Goal: Find contact information: Obtain details needed to contact an individual or organization

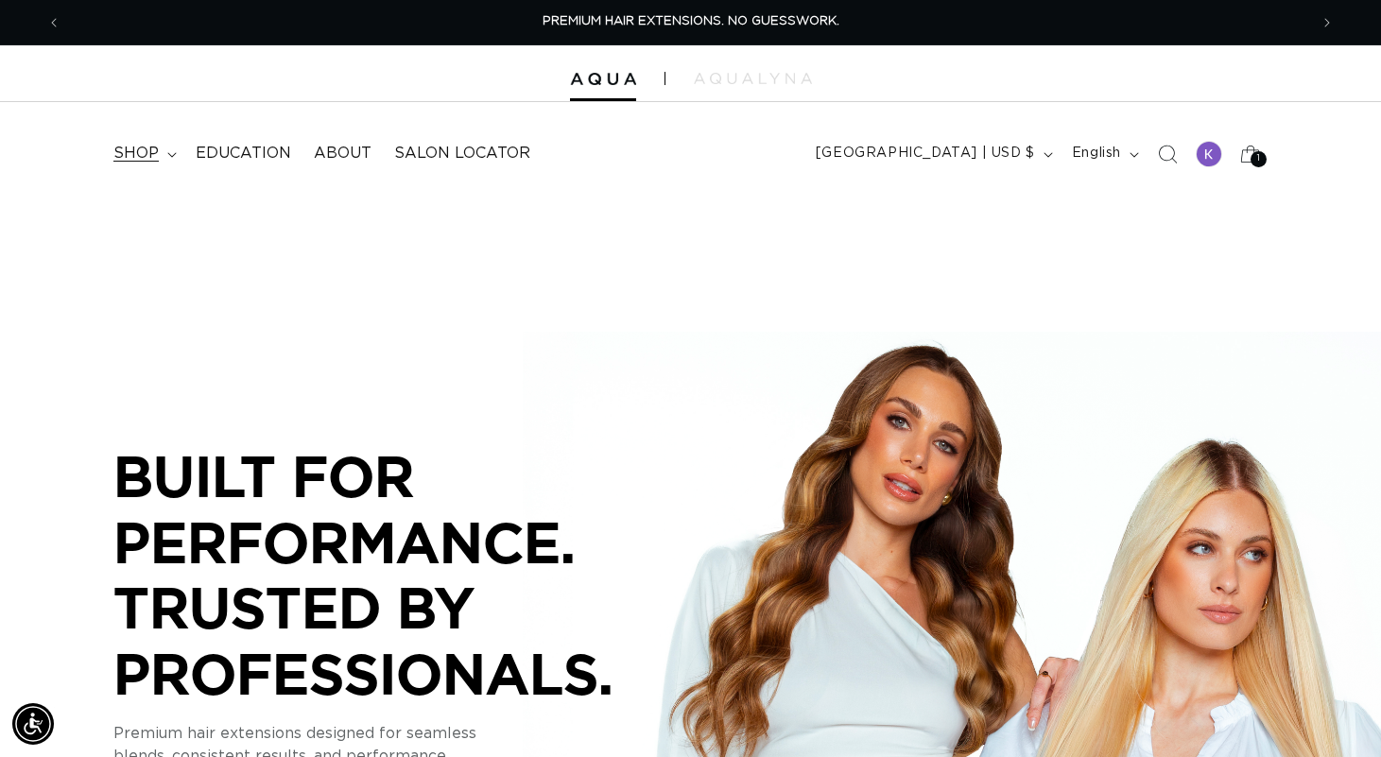
click at [156, 164] on summary "shop" at bounding box center [143, 153] width 82 height 43
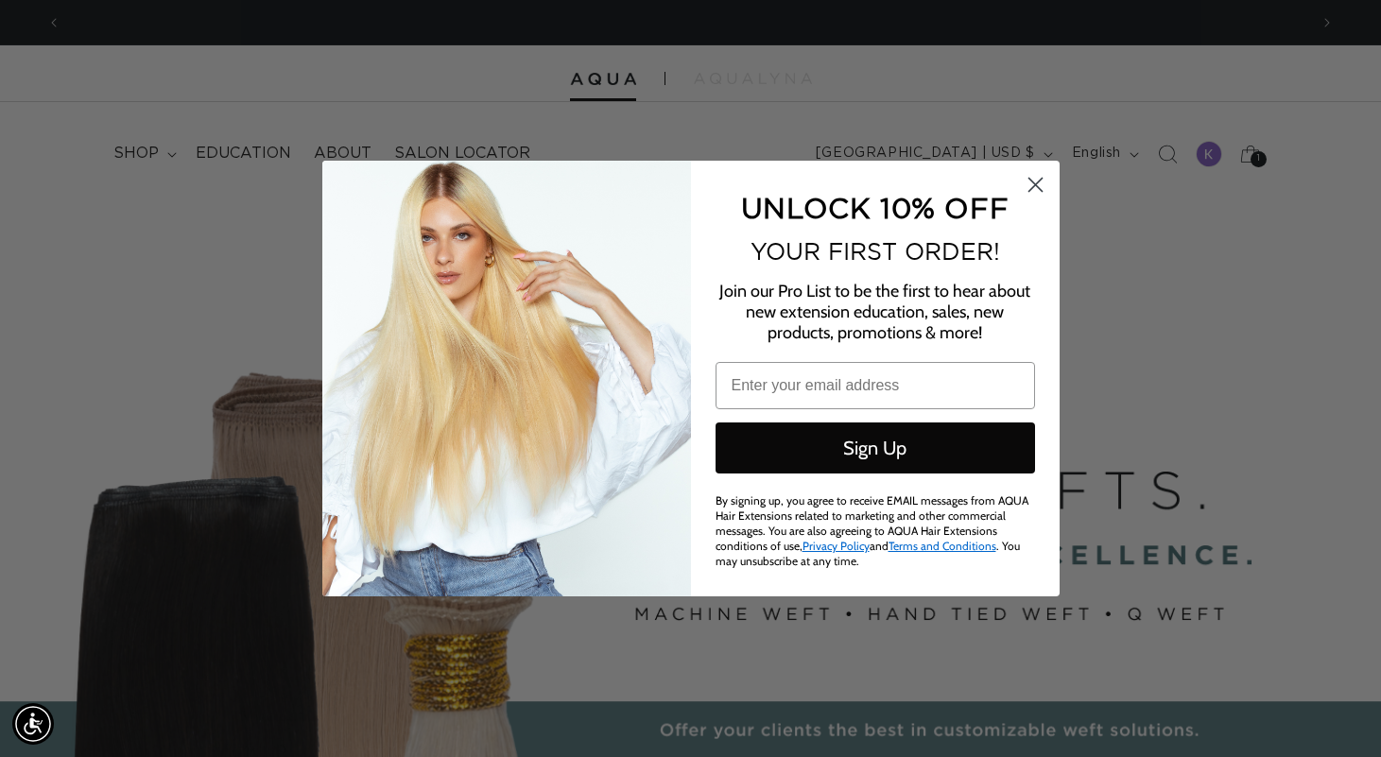
scroll to position [0, 1247]
click at [1036, 194] on circle "Close dialog" at bounding box center [1034, 184] width 31 height 31
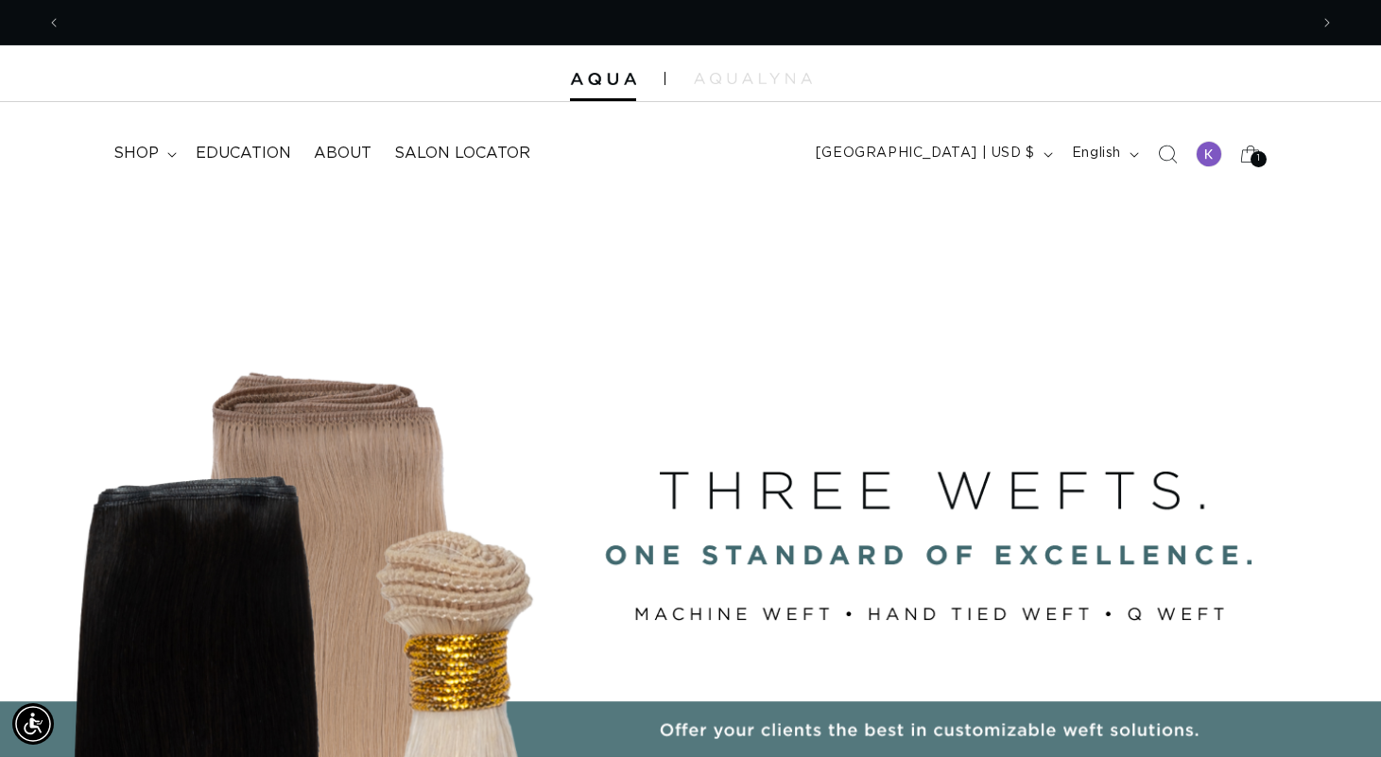
scroll to position [0, 2493]
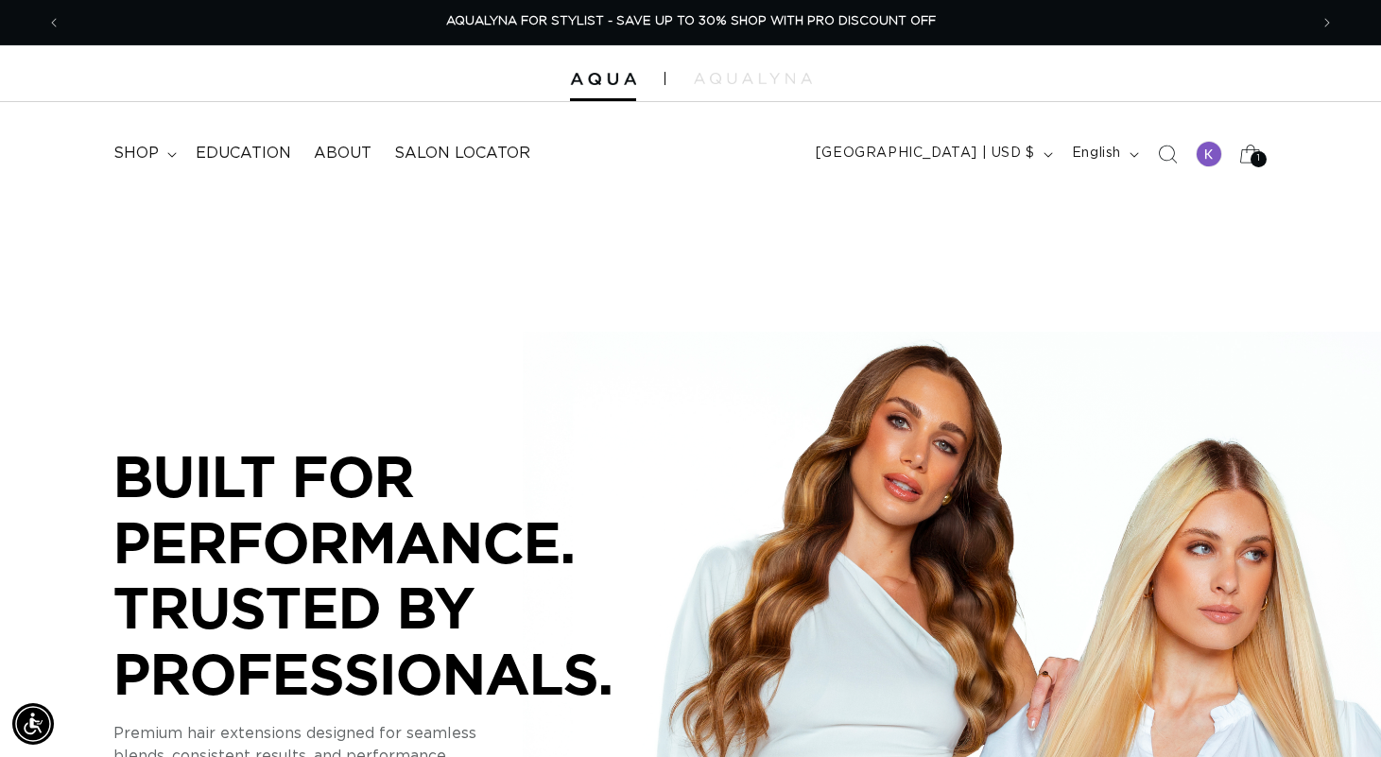
click at [1263, 147] on icon at bounding box center [1250, 153] width 44 height 44
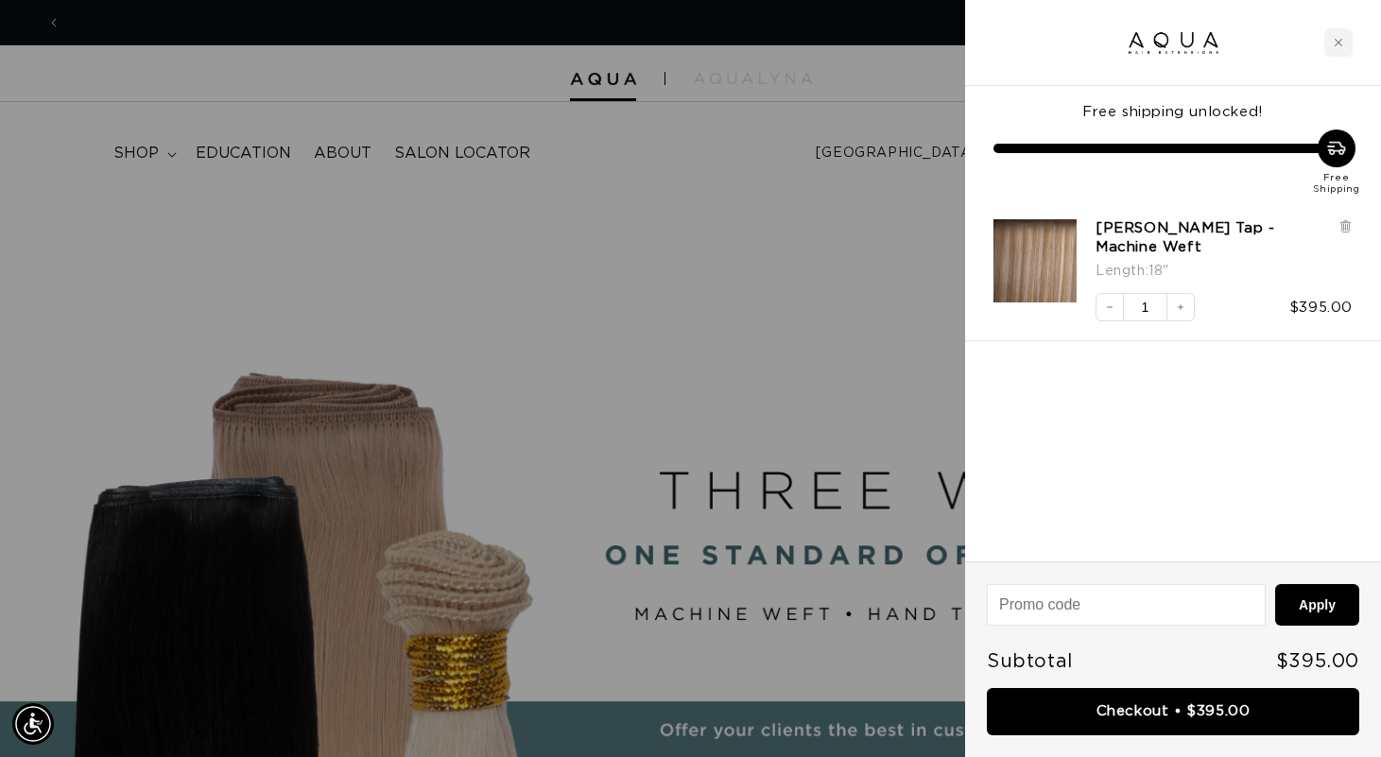
scroll to position [0, 1247]
click at [1331, 37] on div "Close cart" at bounding box center [1338, 42] width 28 height 28
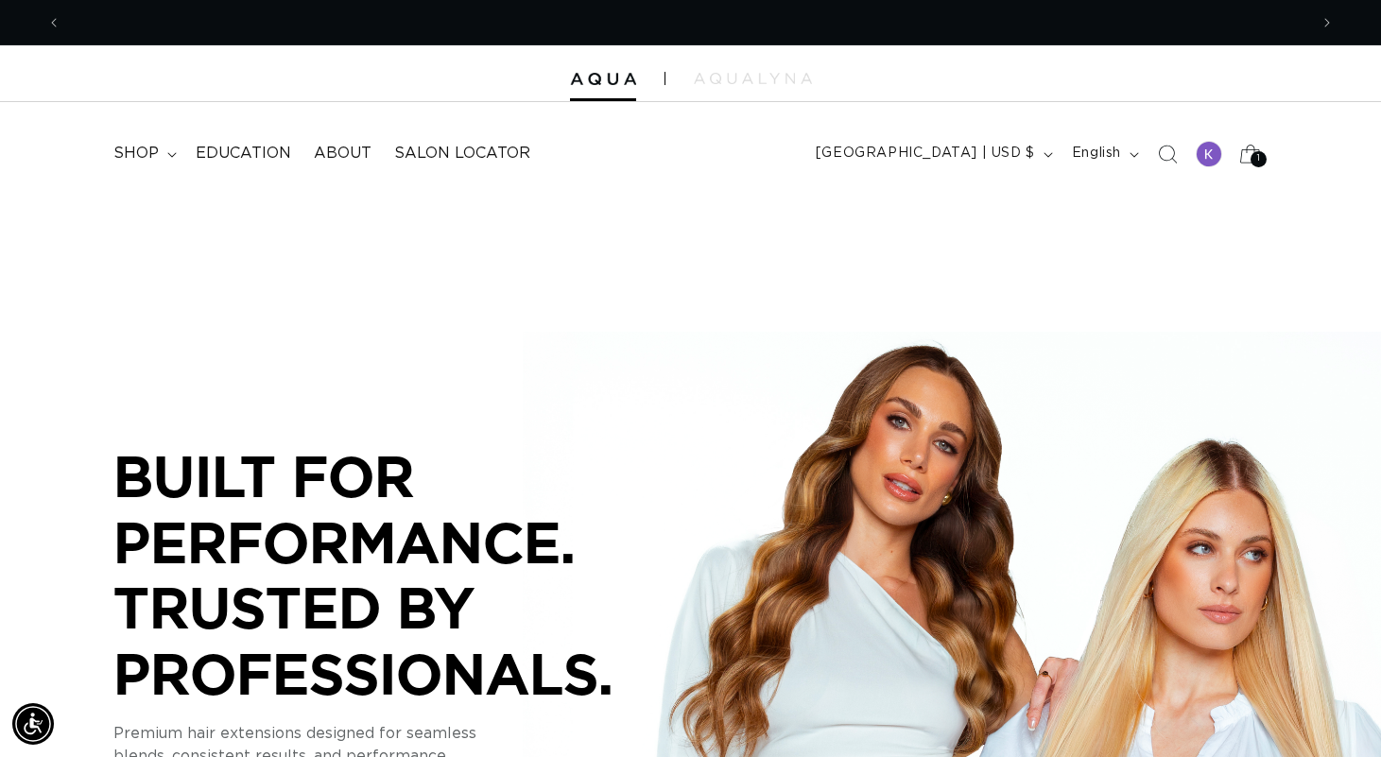
scroll to position [0, 0]
click at [138, 139] on summary "shop" at bounding box center [143, 153] width 82 height 43
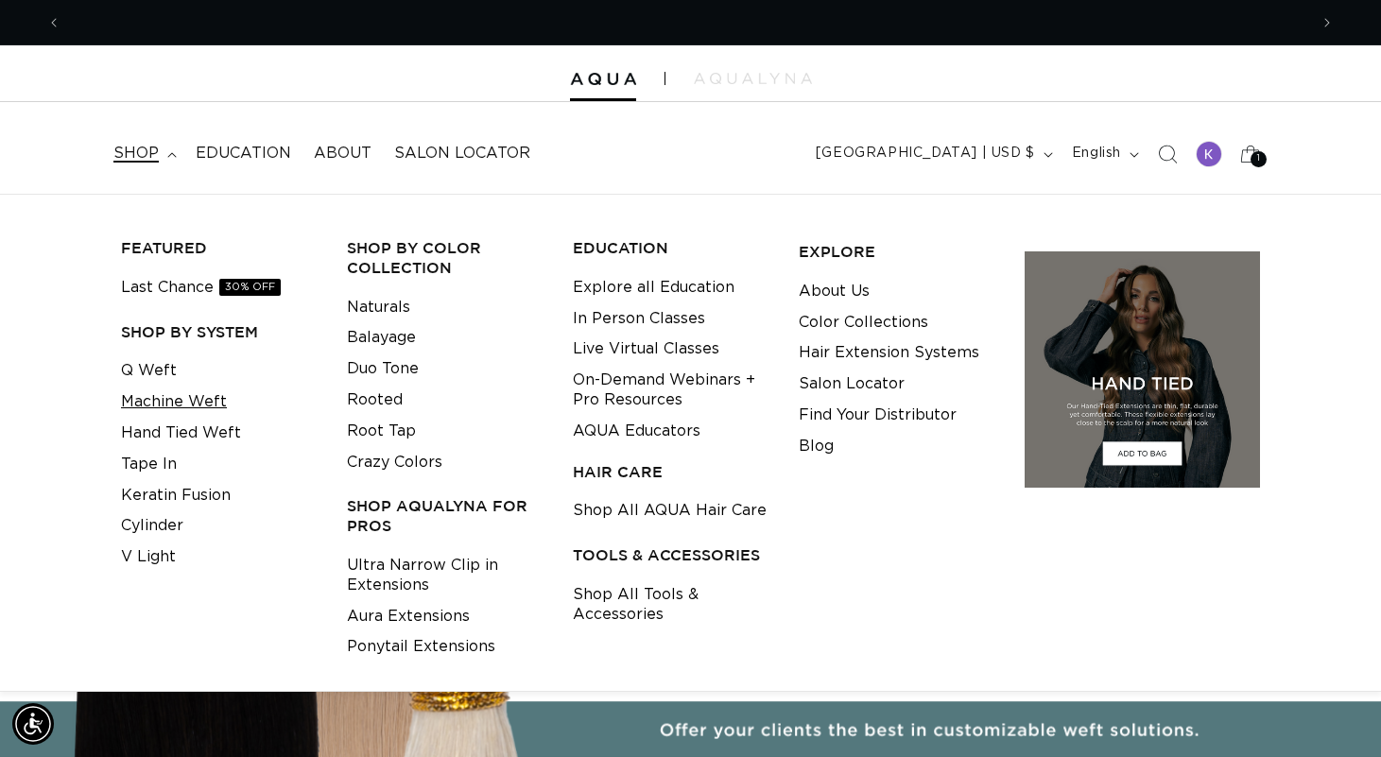
scroll to position [0, 2493]
click at [191, 418] on link "Hand Tied Weft" at bounding box center [181, 433] width 120 height 31
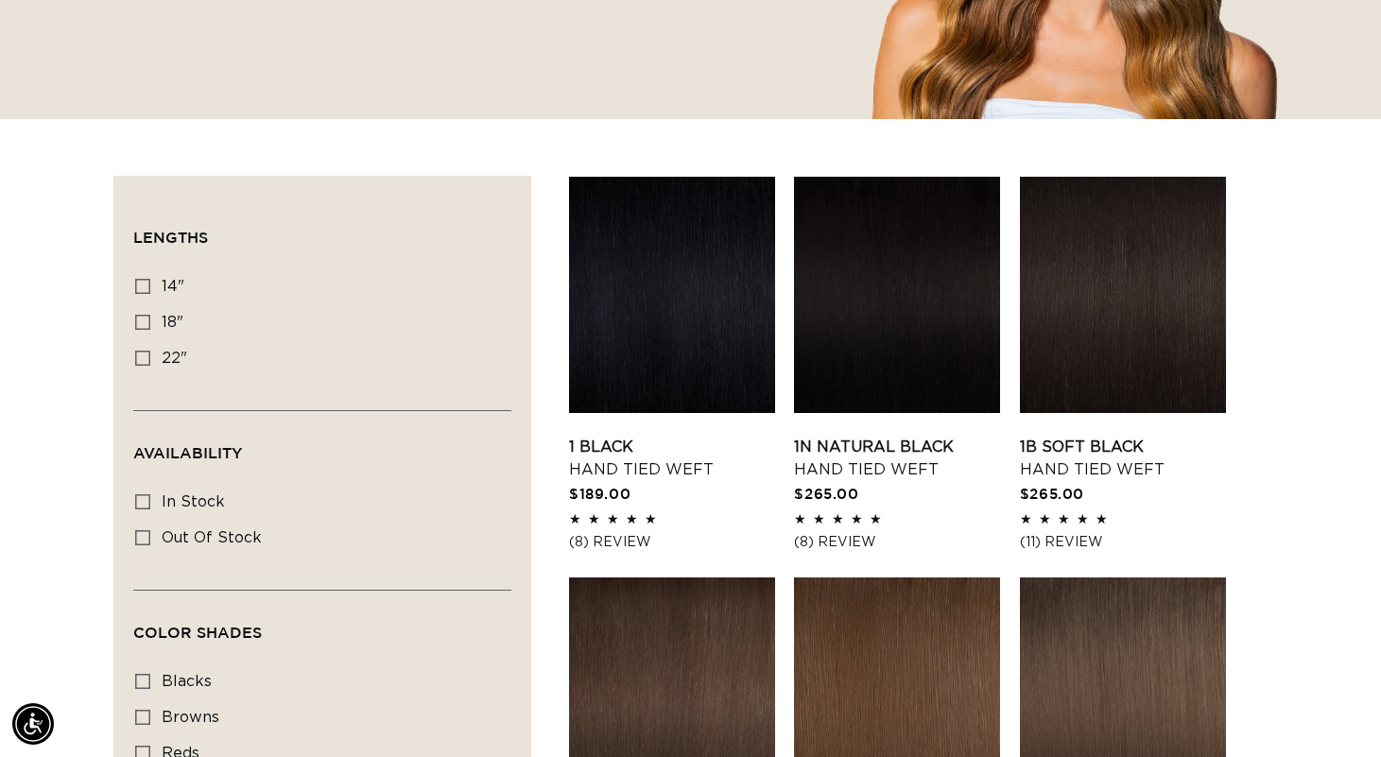
scroll to position [0, 2493]
click at [147, 325] on icon at bounding box center [142, 322] width 15 height 15
click at [147, 325] on input "18" 18" (35 products)" at bounding box center [142, 322] width 15 height 15
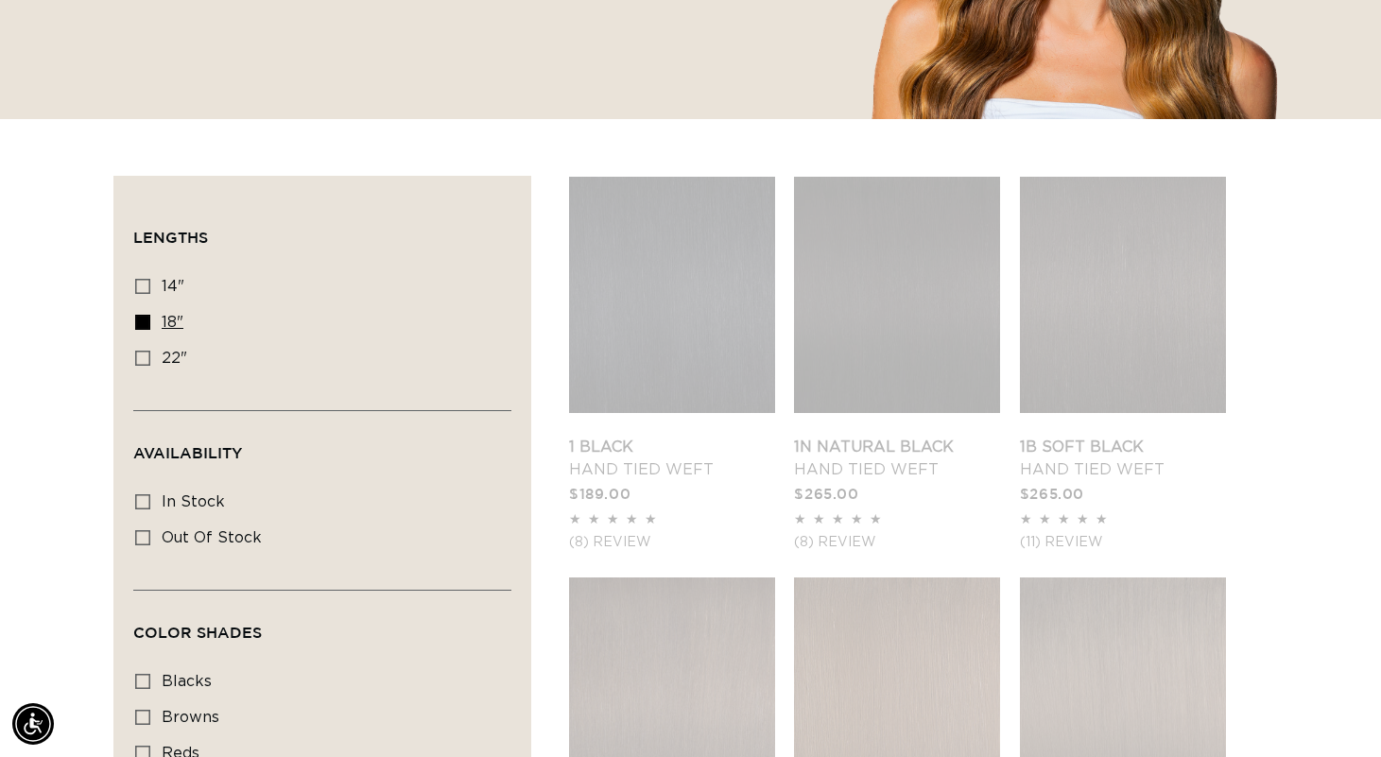
click at [144, 321] on icon at bounding box center [142, 322] width 15 height 15
click at [144, 321] on input "18" 18" (35 products)" at bounding box center [142, 322] width 15 height 15
checkbox input "false"
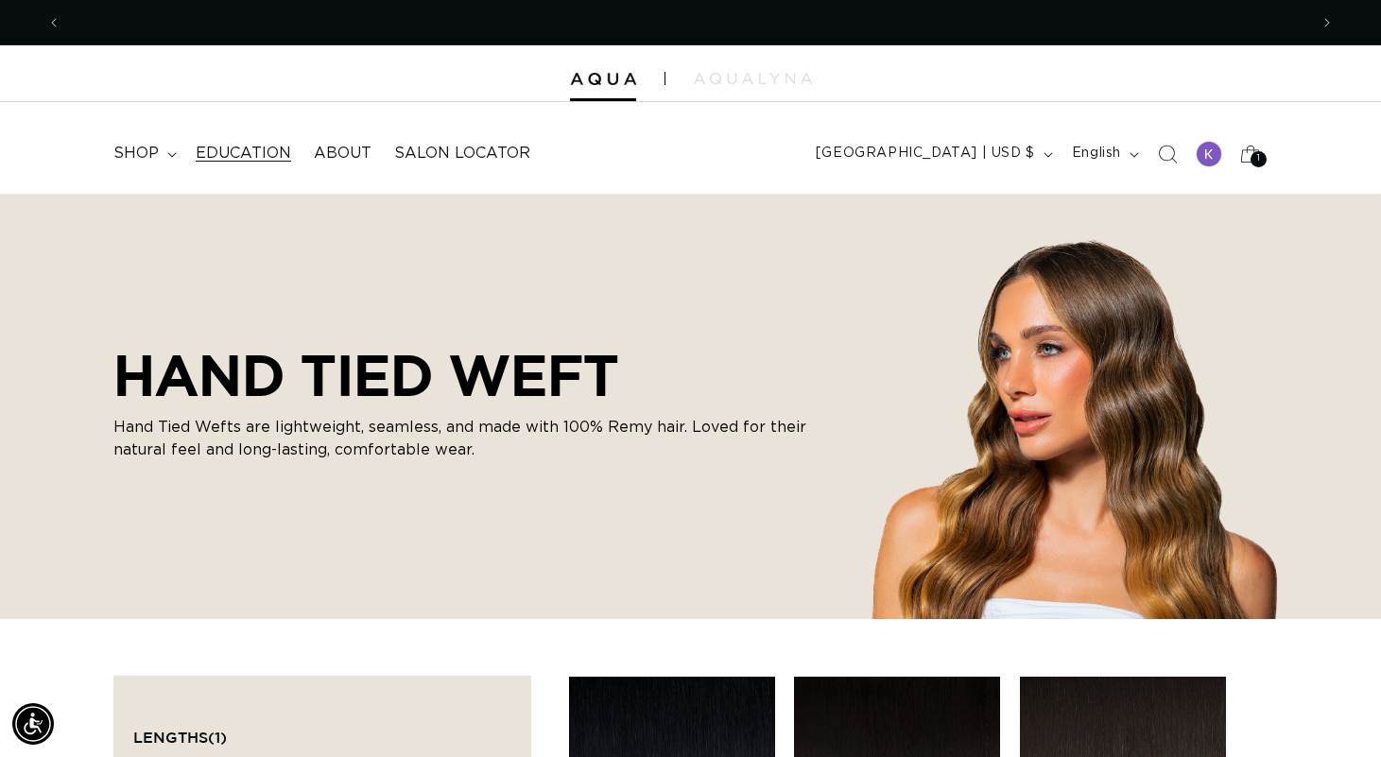
scroll to position [0, 2493]
click at [158, 147] on summary "shop" at bounding box center [143, 153] width 82 height 43
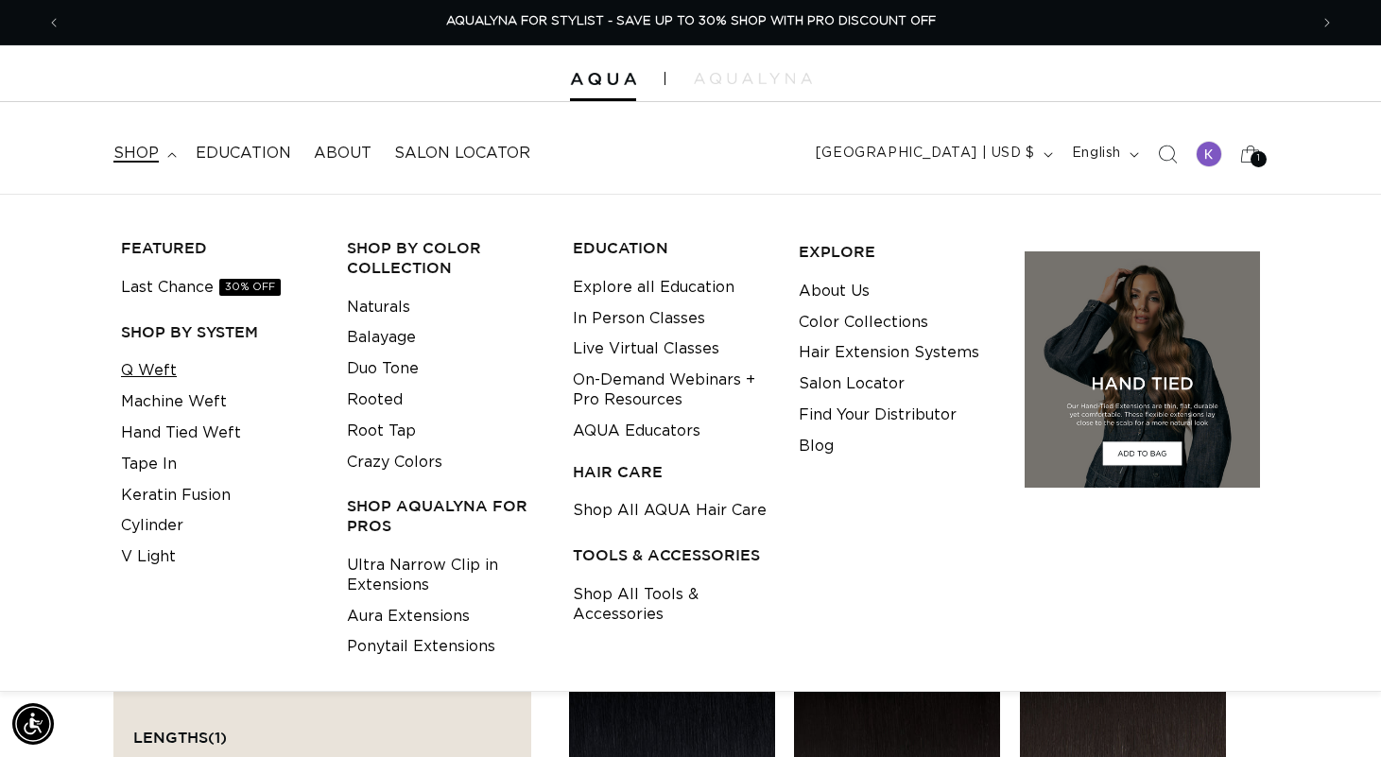
click at [166, 358] on link "Q Weft" at bounding box center [149, 370] width 56 height 31
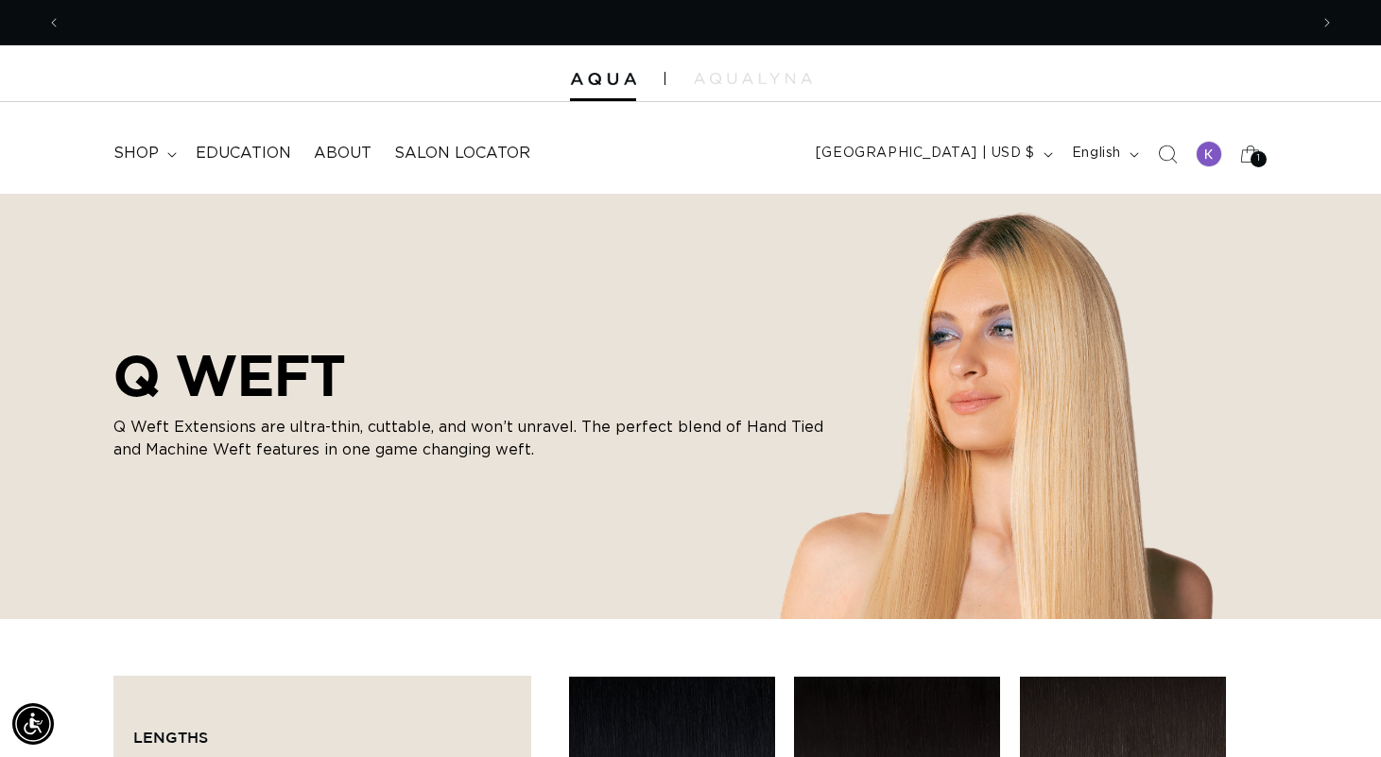
scroll to position [0, 2493]
click at [155, 148] on span "shop" at bounding box center [135, 154] width 45 height 20
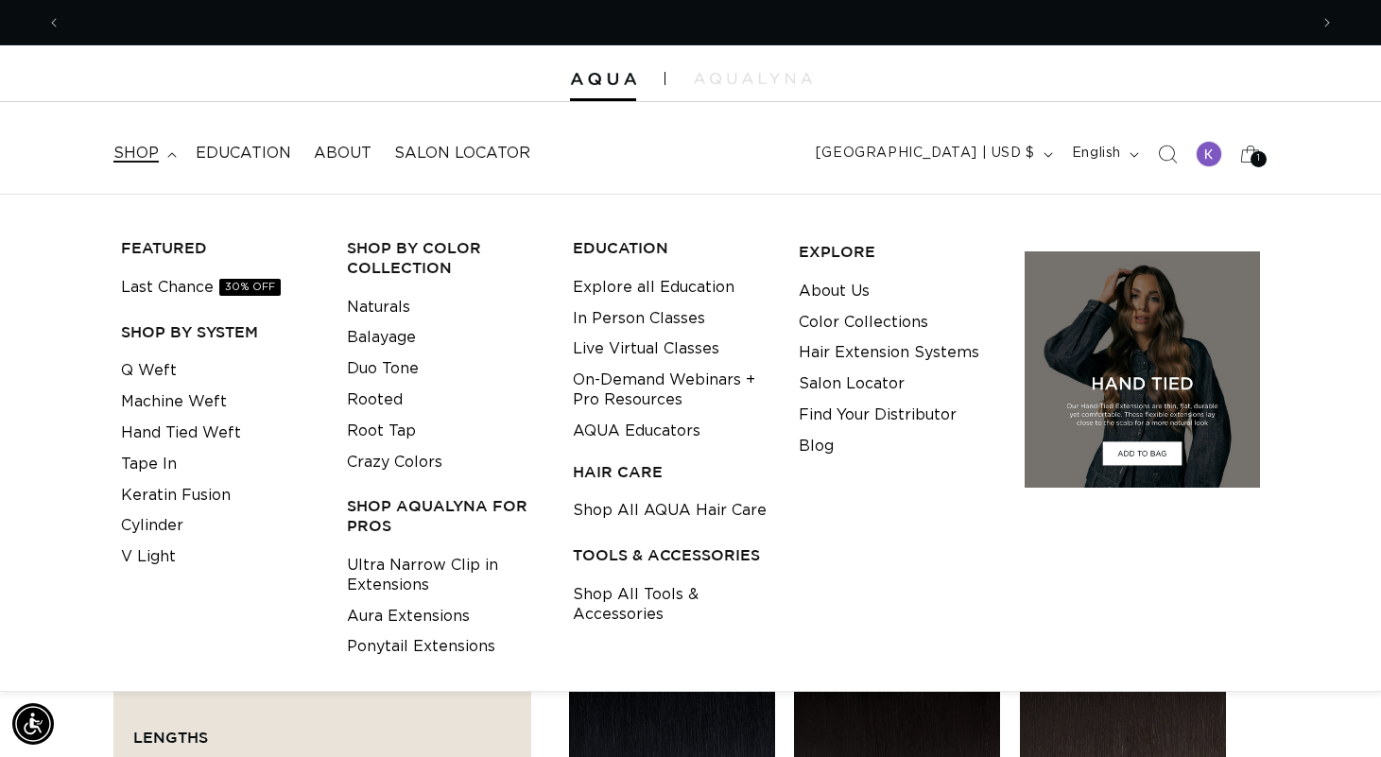
scroll to position [0, 0]
click at [190, 418] on link "Hand Tied Weft" at bounding box center [181, 433] width 120 height 31
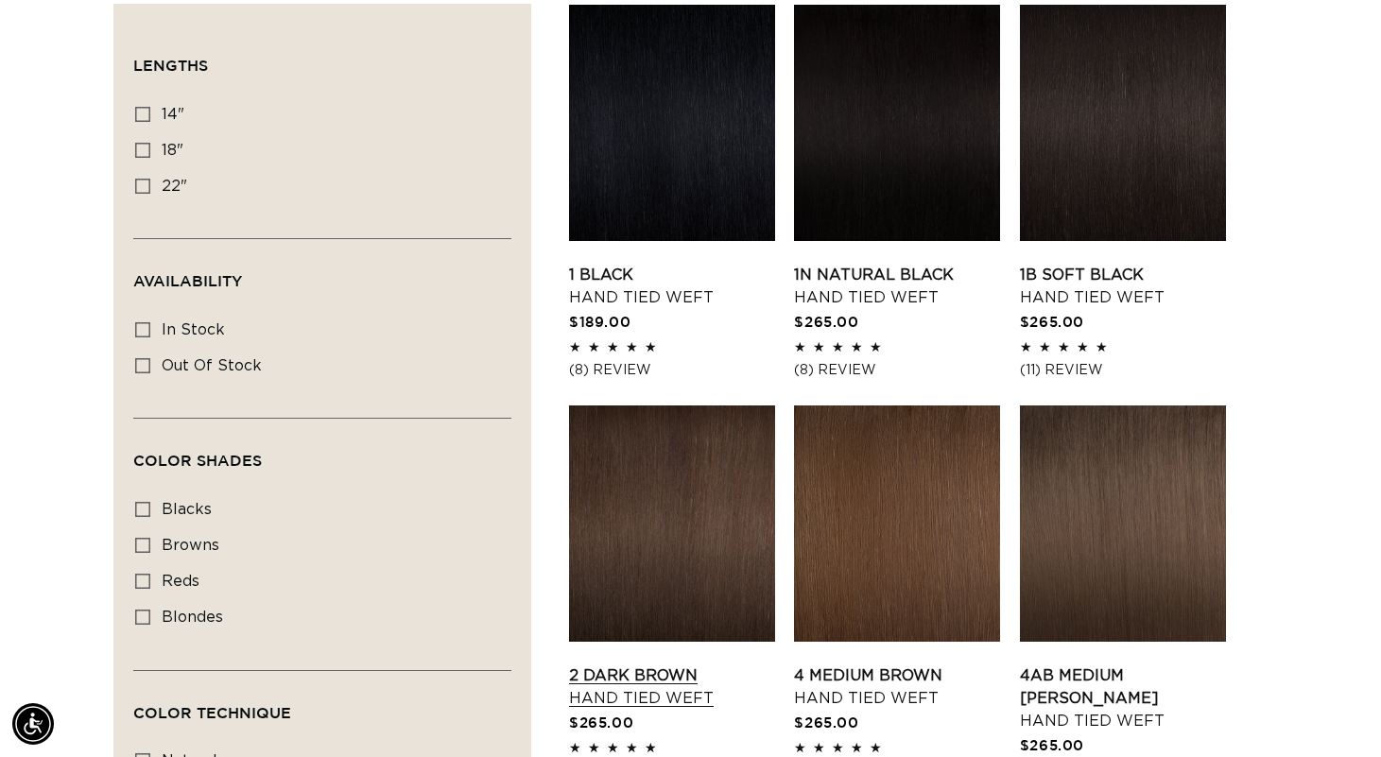
scroll to position [676, 0]
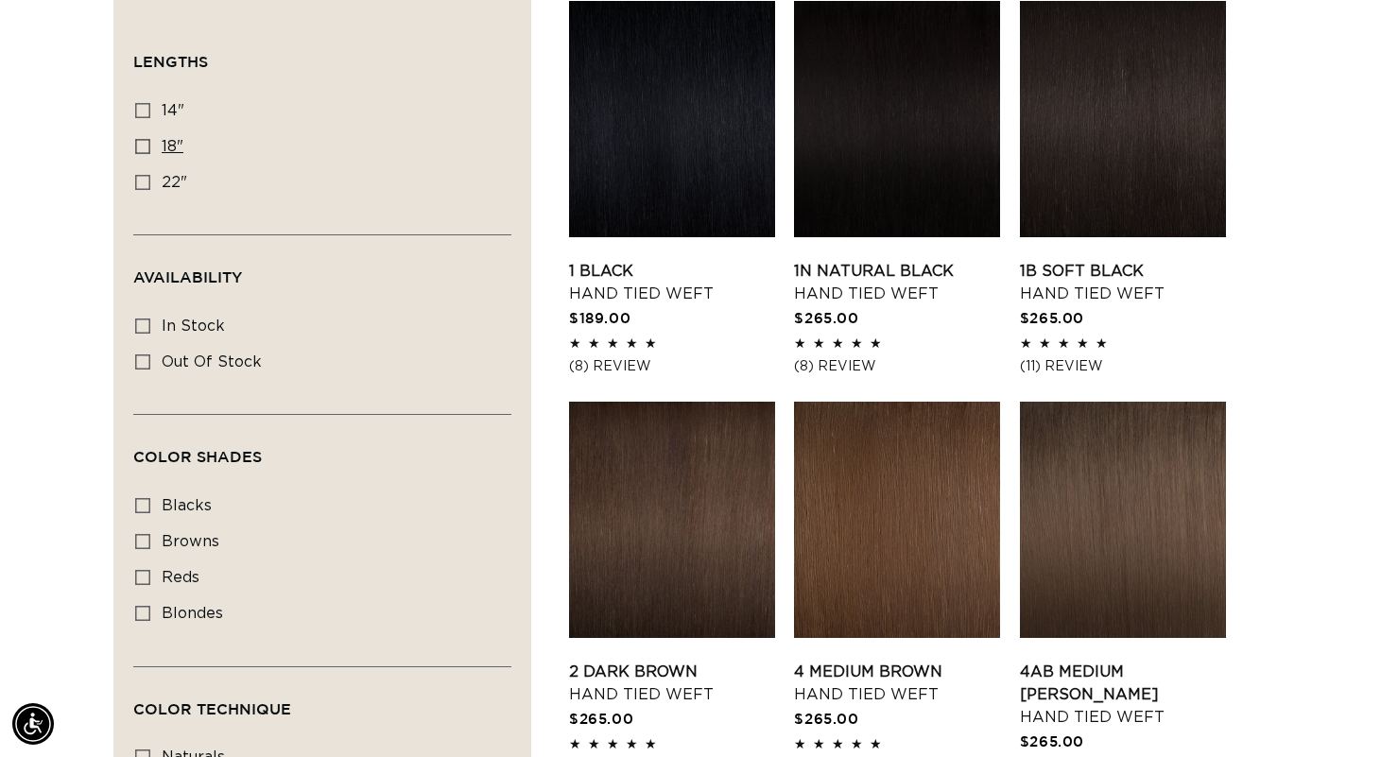
click at [151, 150] on label "18" 18" (35 products)" at bounding box center [316, 147] width 363 height 36
click at [150, 150] on input "18" 18" (35 products)" at bounding box center [142, 146] width 15 height 15
checkbox input "true"
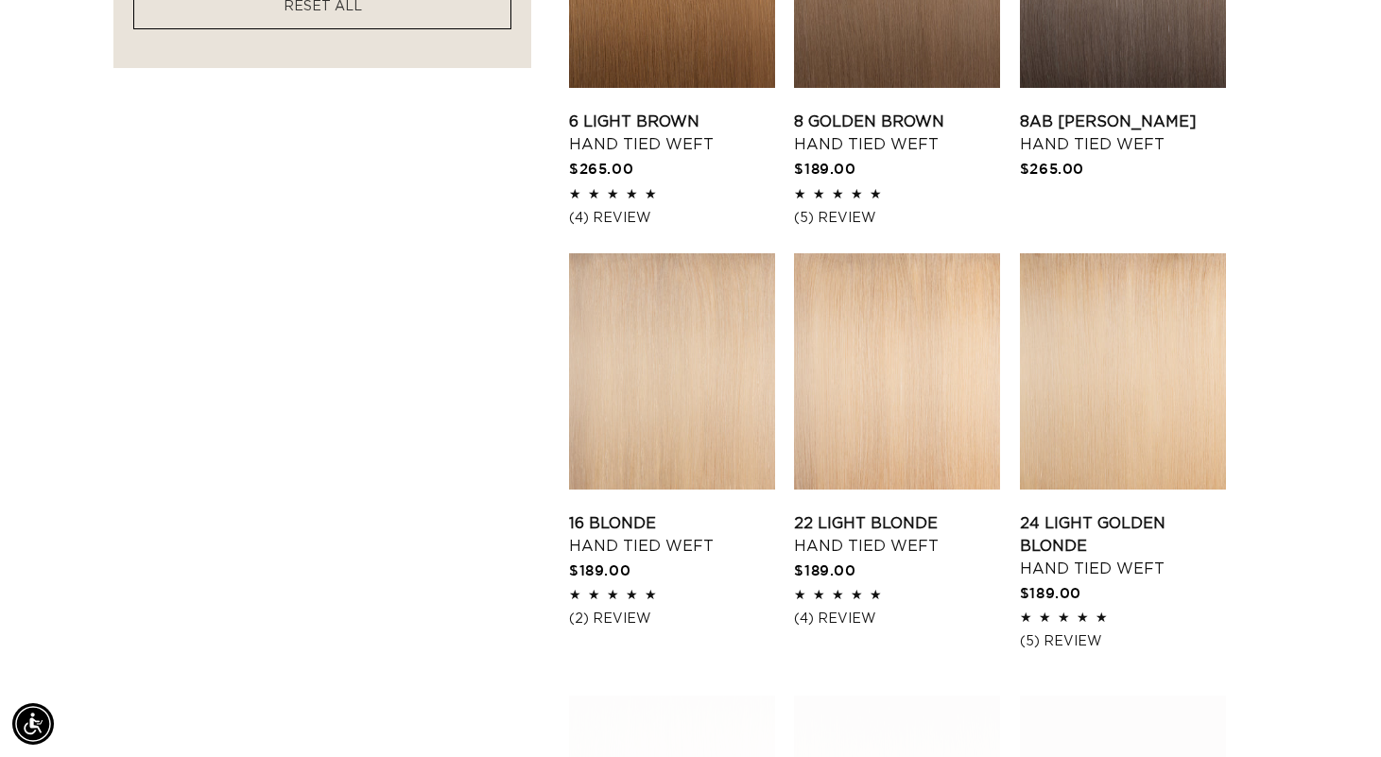
scroll to position [1748, 0]
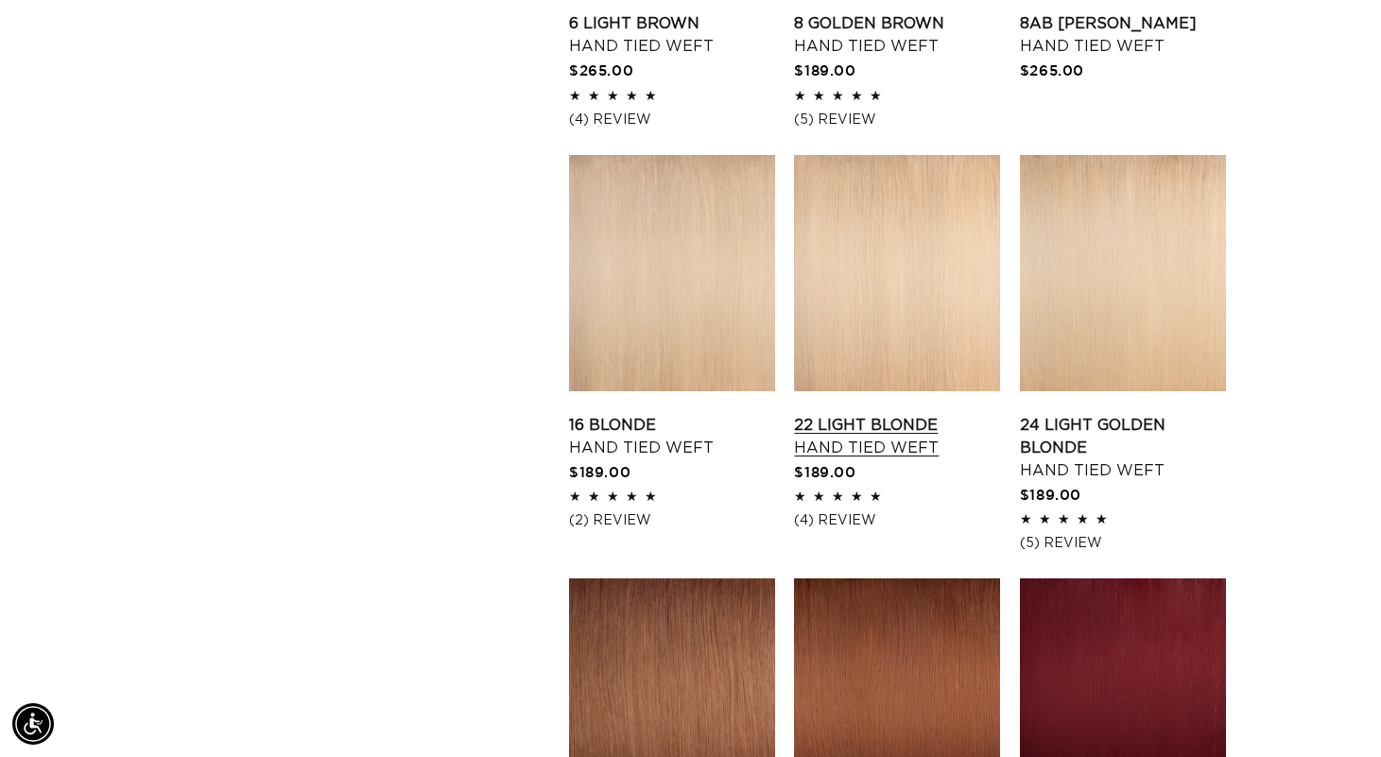
click at [927, 414] on link "22 Light Blonde Hand Tied Weft" at bounding box center [897, 436] width 206 height 45
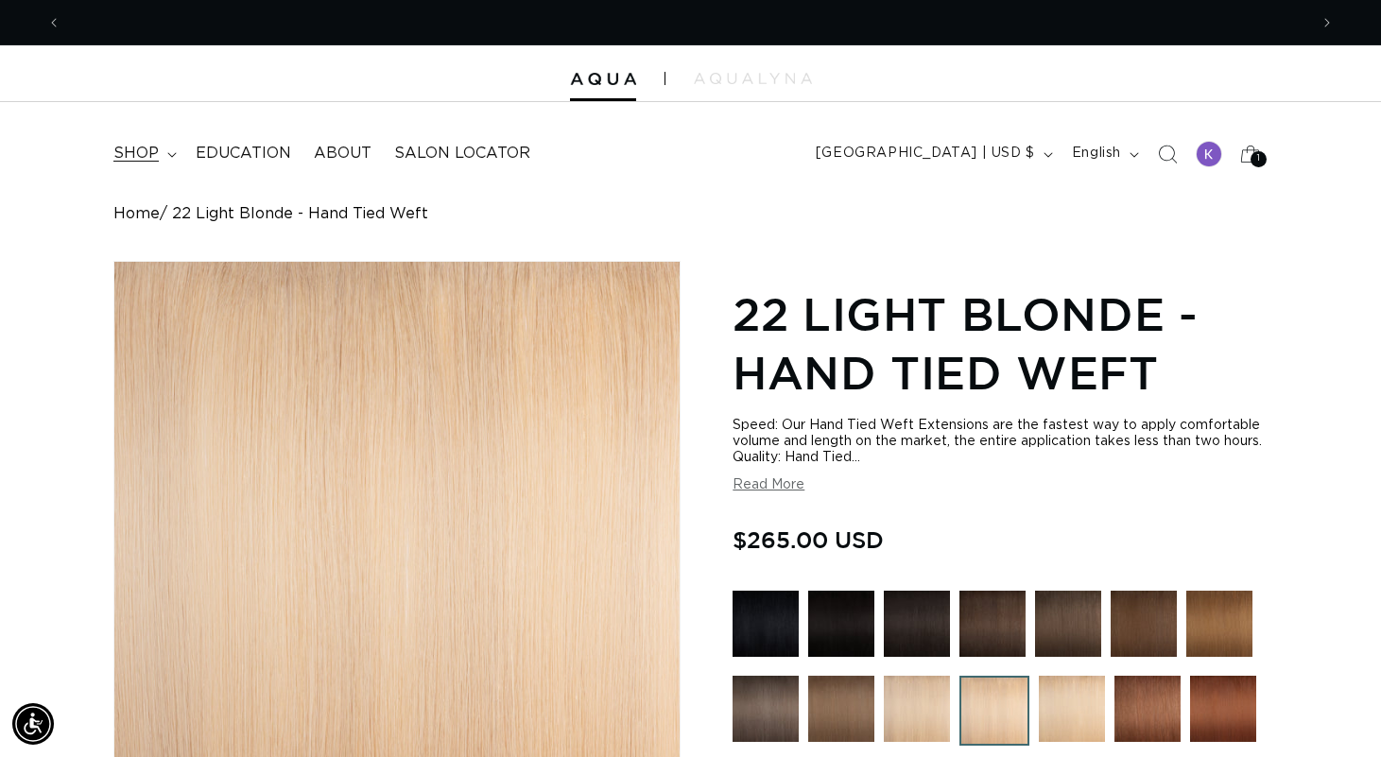
click at [159, 158] on summary "shop" at bounding box center [143, 153] width 82 height 43
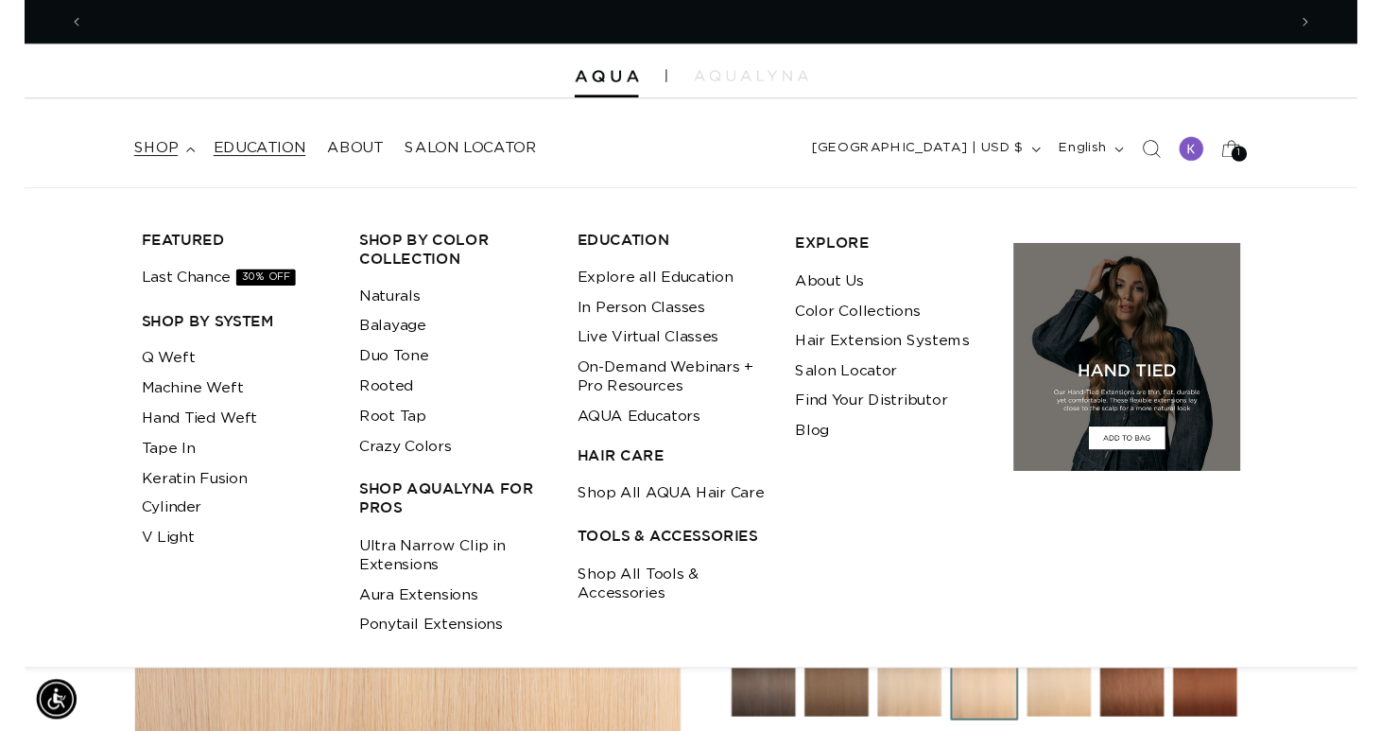
scroll to position [0, 2493]
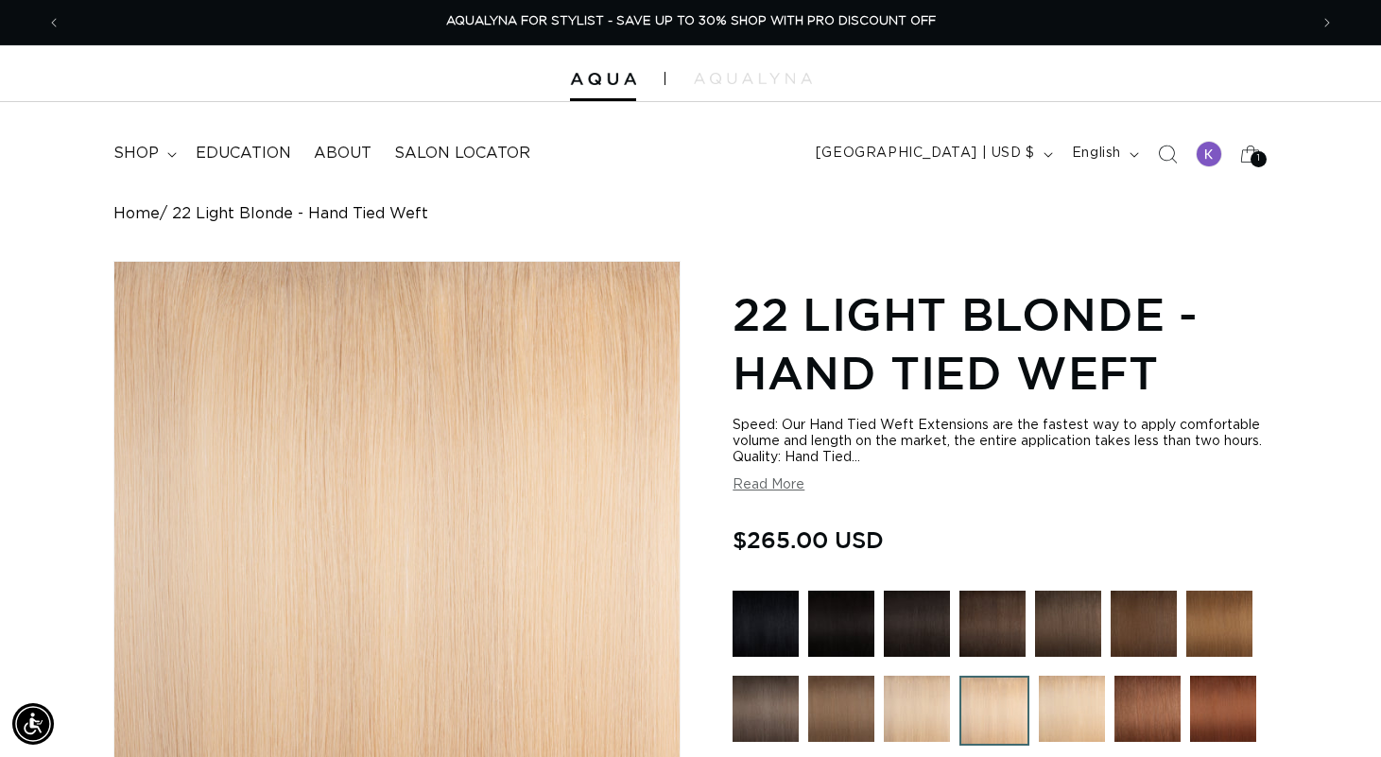
click at [724, 53] on div at bounding box center [690, 73] width 1381 height 57
click at [719, 73] on img at bounding box center [753, 78] width 118 height 11
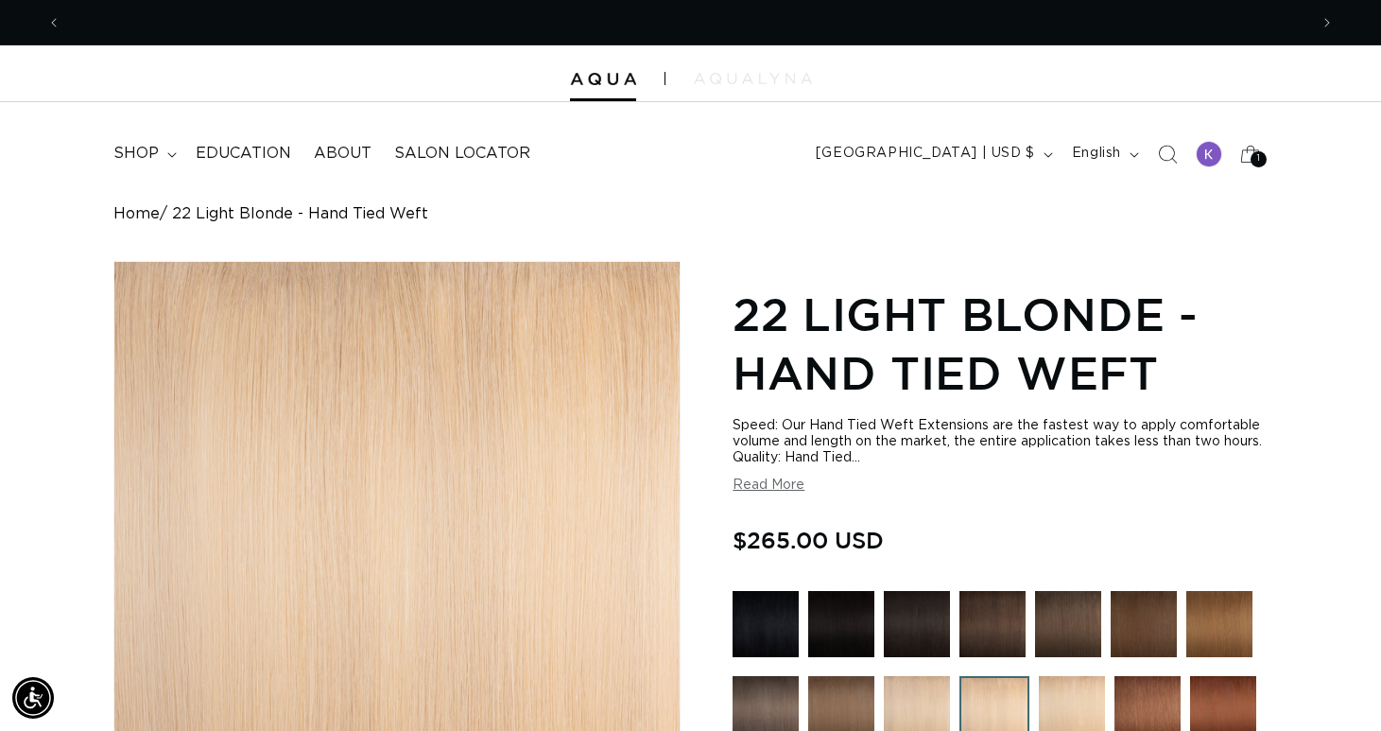
scroll to position [0, 0]
click at [157, 150] on span "shop" at bounding box center [135, 154] width 45 height 20
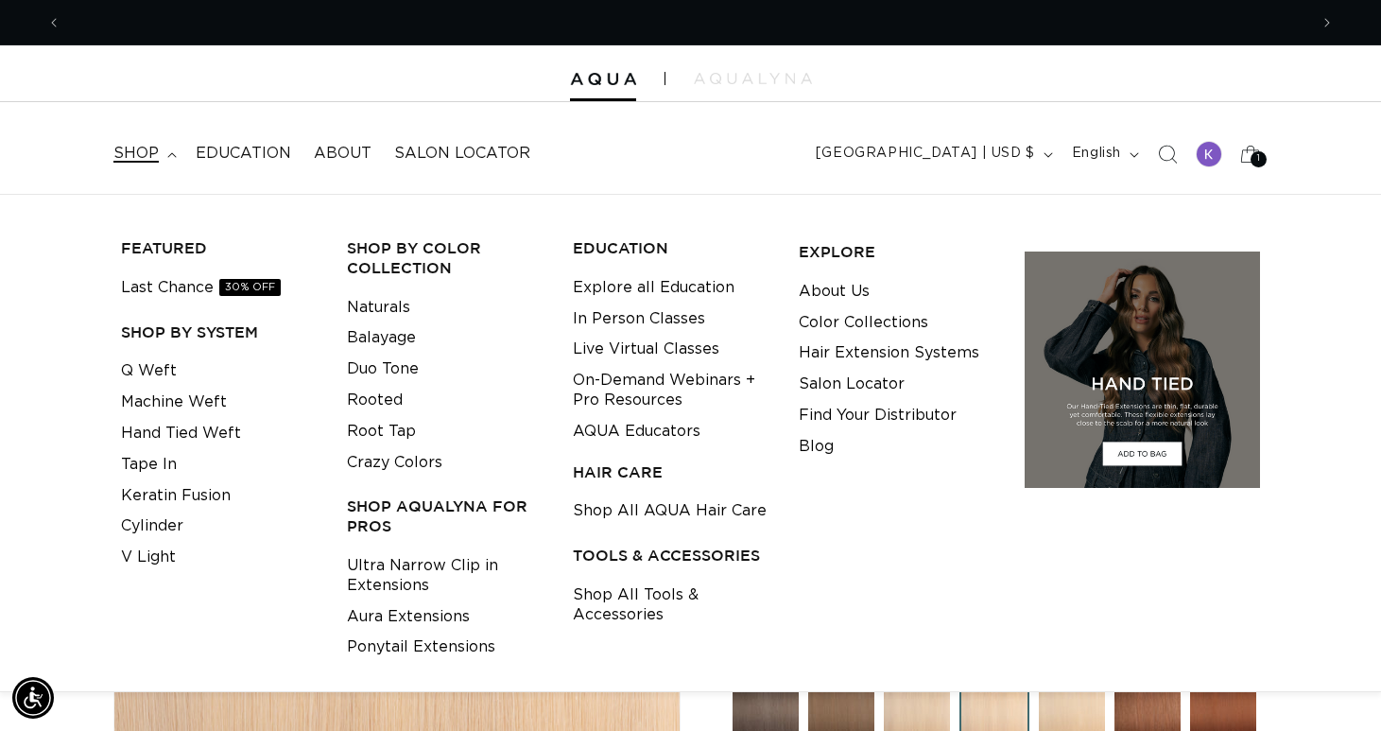
scroll to position [0, 1247]
click at [165, 434] on link "Hand Tied Weft" at bounding box center [181, 433] width 120 height 31
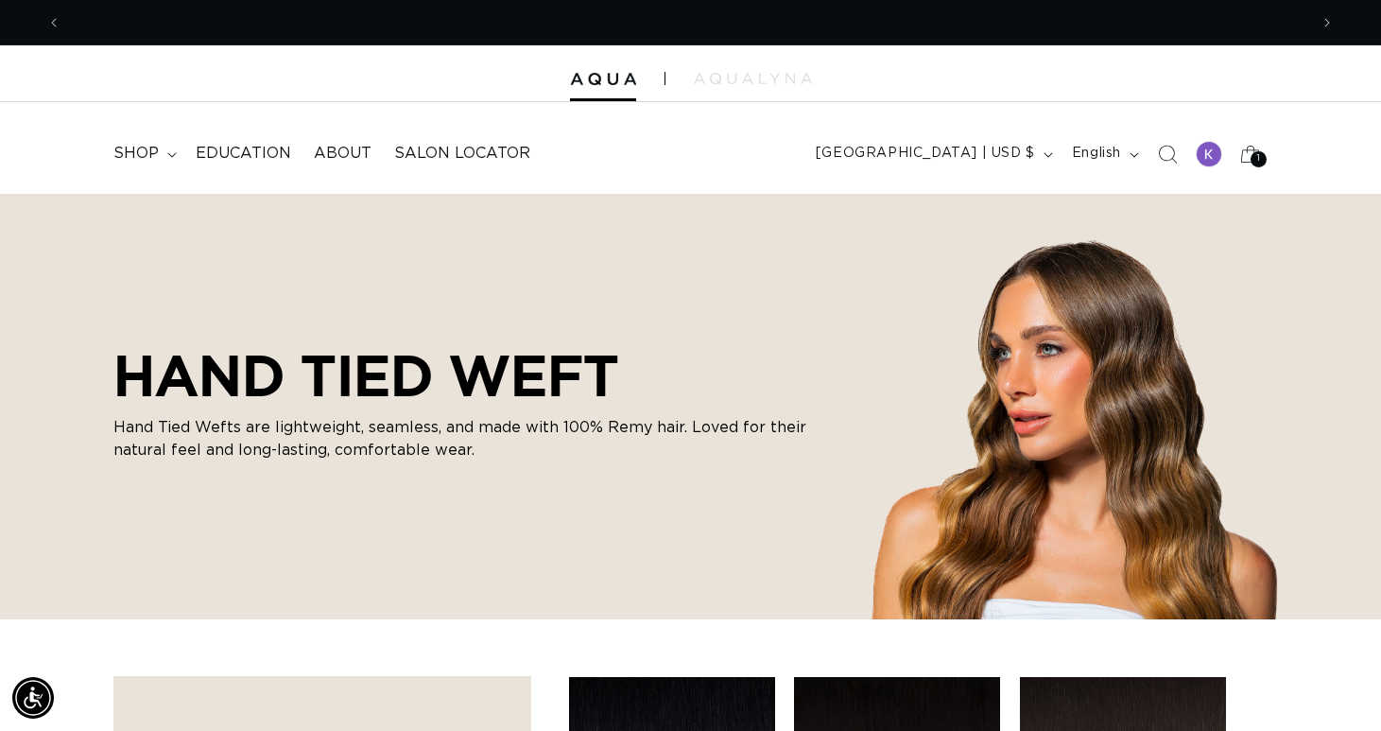
scroll to position [0, 2493]
click at [151, 149] on span "shop" at bounding box center [135, 154] width 45 height 20
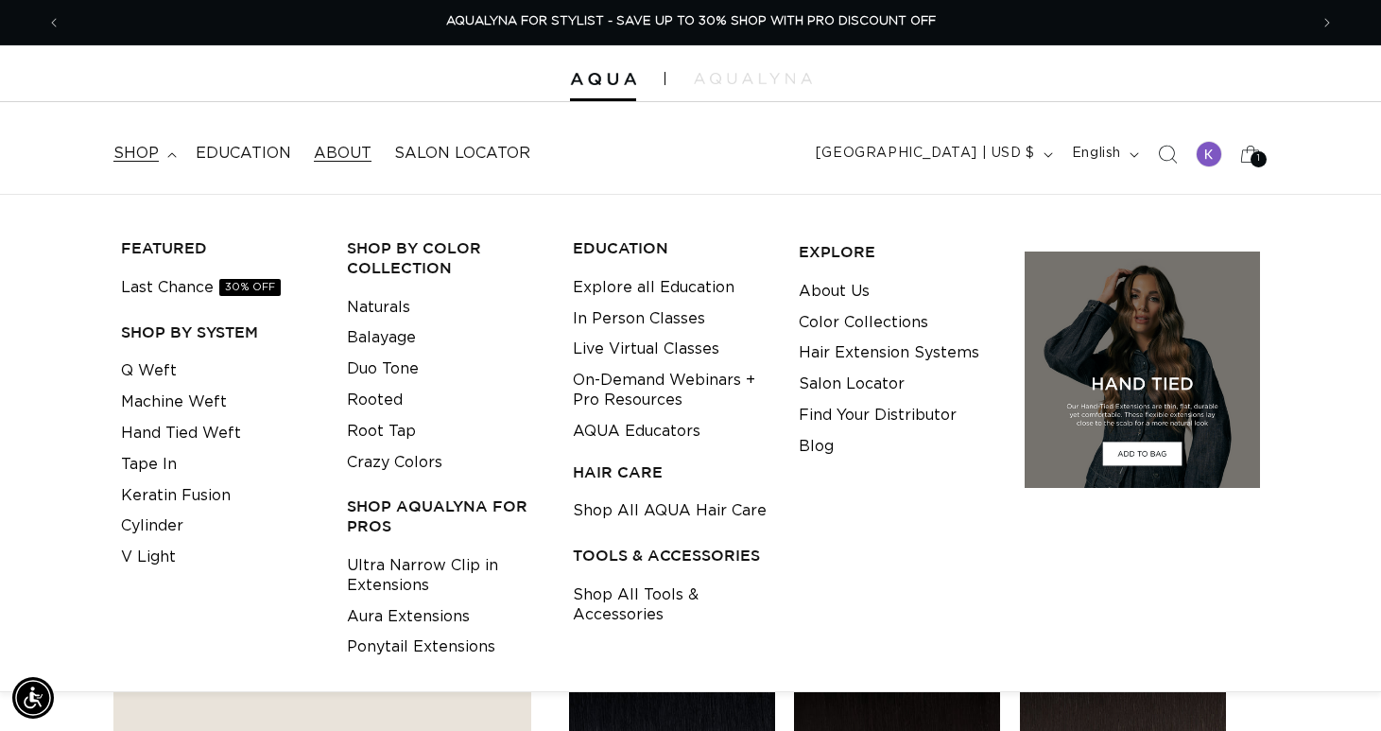
click at [330, 151] on span "About" at bounding box center [343, 154] width 58 height 20
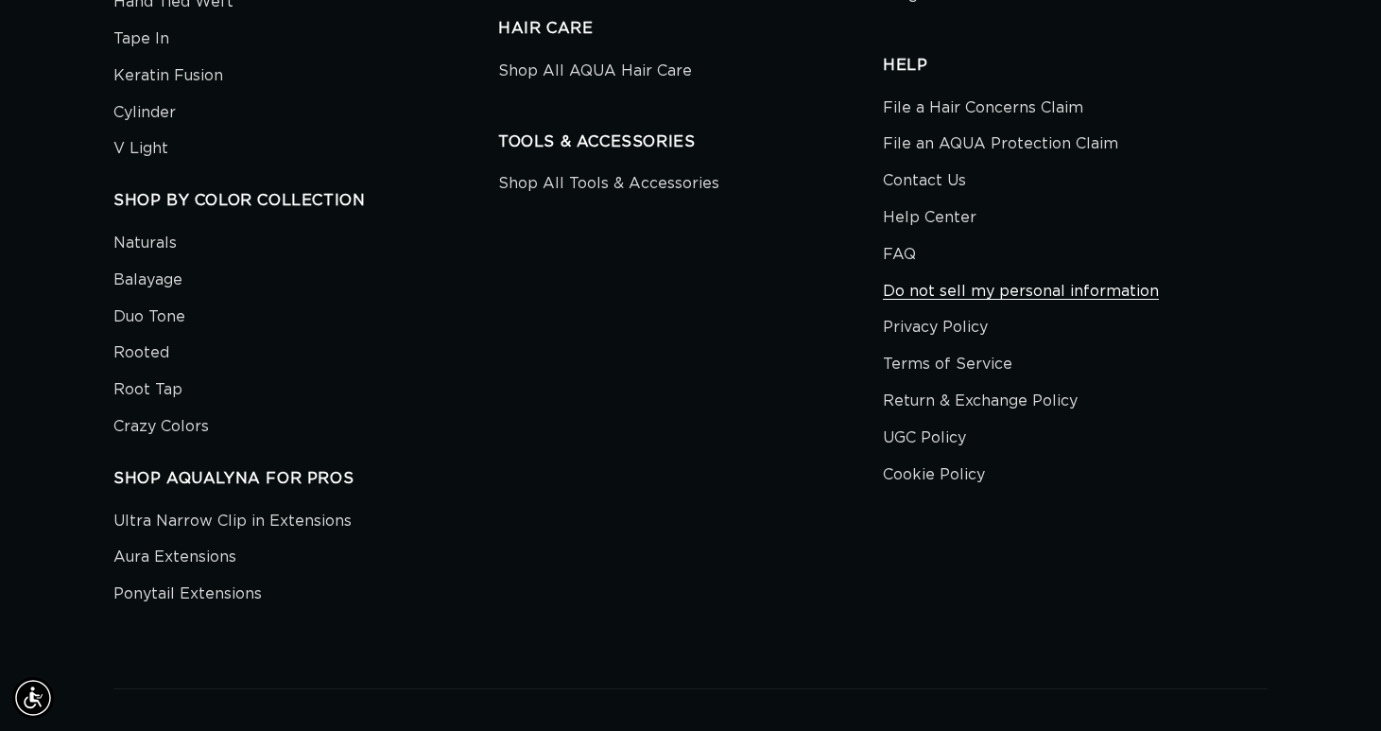
scroll to position [4251, 0]
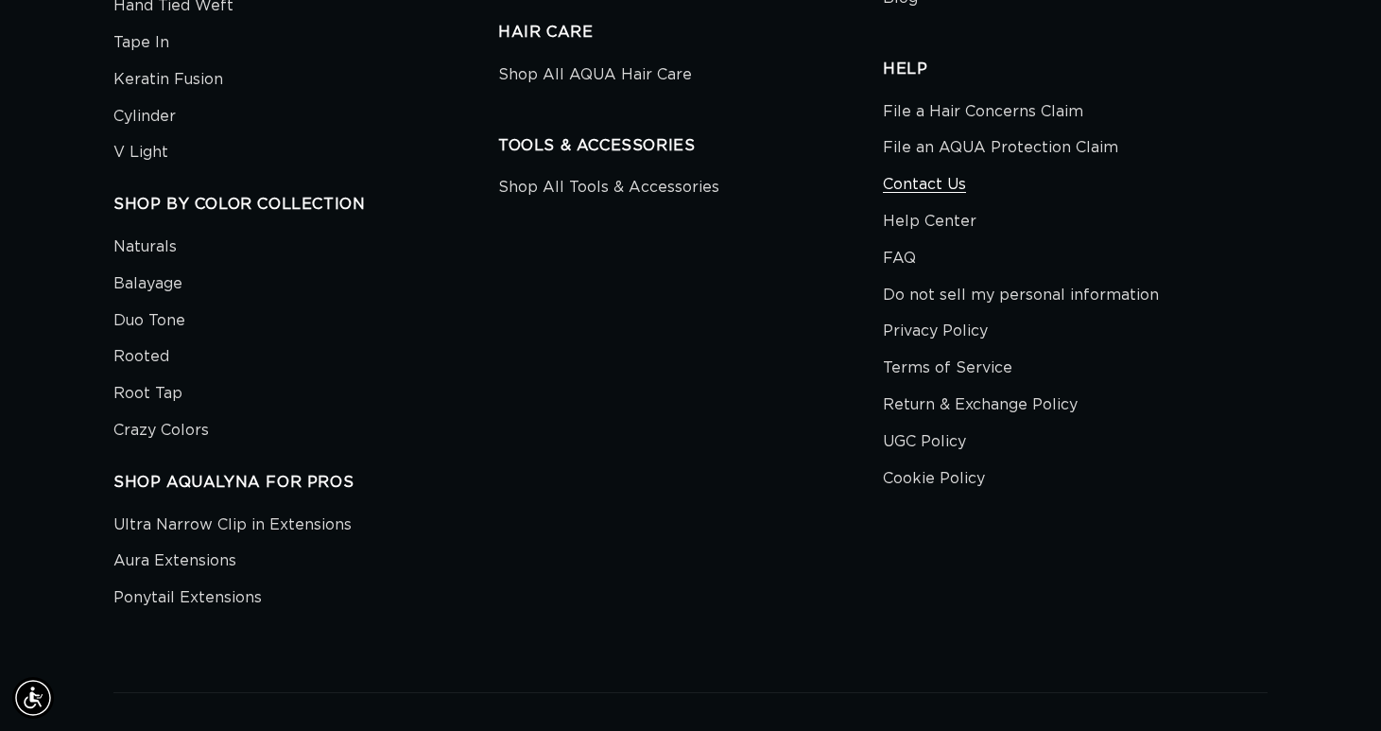
click at [918, 166] on link "Contact Us" at bounding box center [924, 184] width 83 height 37
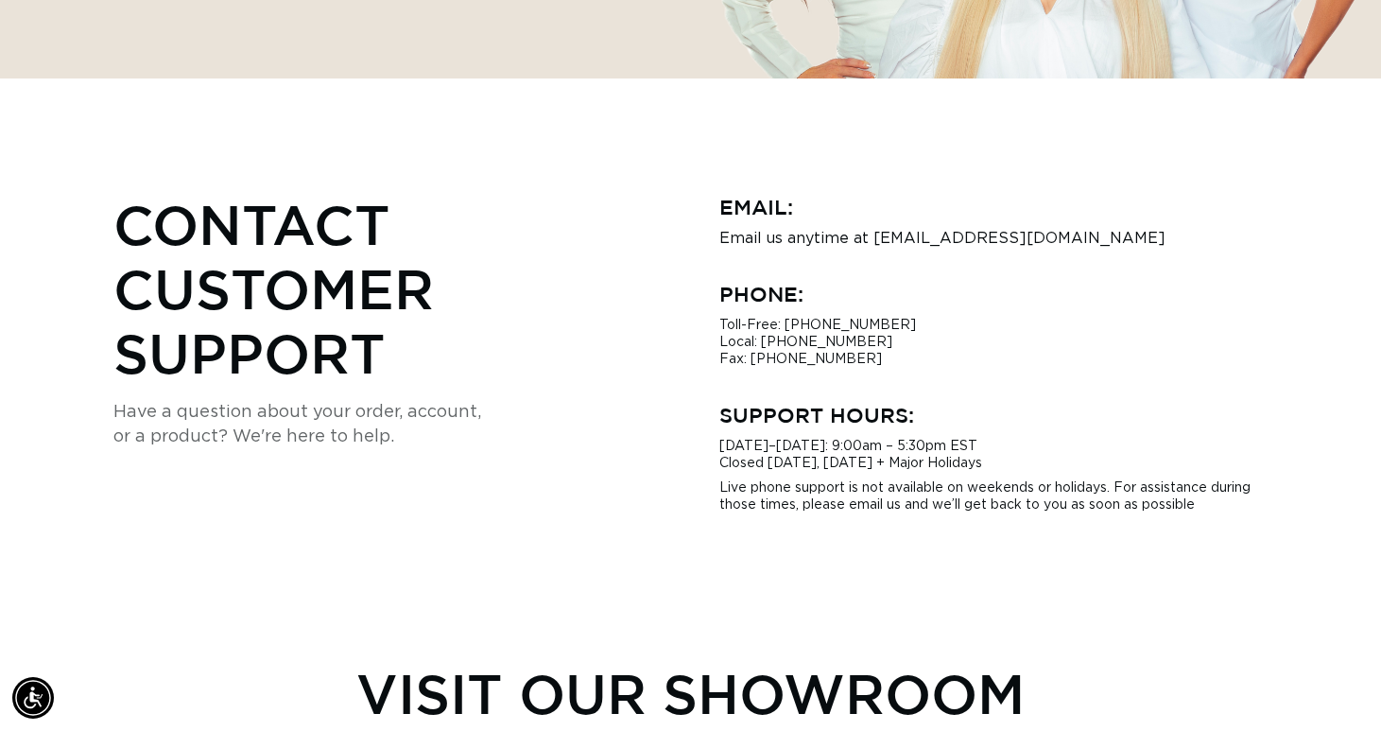
scroll to position [0, 2493]
drag, startPoint x: 848, startPoint y: 358, endPoint x: 734, endPoint y: 344, distance: 114.3
click at [734, 344] on p "Toll-Free: 1-877-597-7209 Local: 786-738-8415 Fax: (786) 207-2832" at bounding box center [993, 342] width 549 height 51
click at [909, 376] on div "Email: Email us anytime at hi@aquahairextensions.com Phone: Toll-Free: 1-877-59…" at bounding box center [993, 352] width 549 height 321
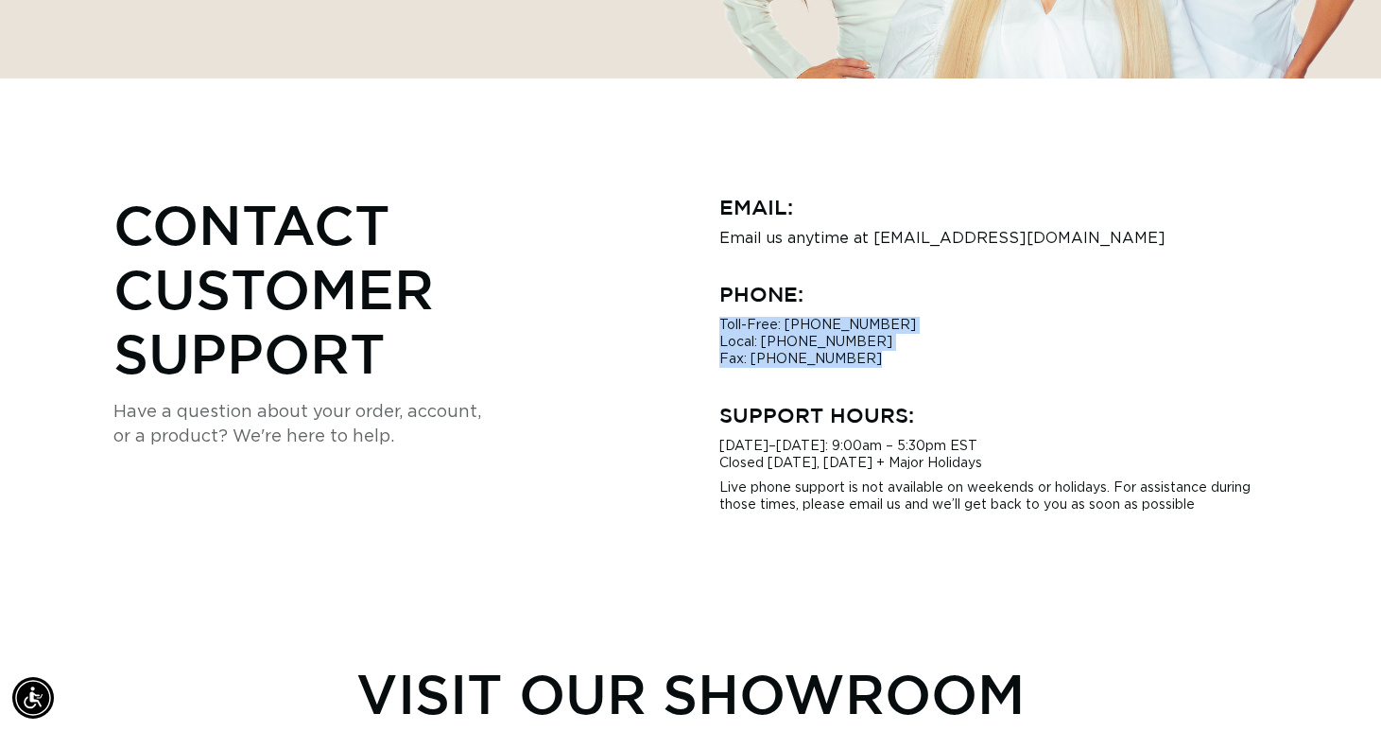
drag, startPoint x: 854, startPoint y: 355, endPoint x: 716, endPoint y: 324, distance: 140.6
click at [716, 324] on div "Contact Customer Support Have a question about your order, account, or a produc…" at bounding box center [690, 352] width 1154 height 321
copy p "Toll-Free: 1-877-597-7209 Local: 786-738-8415 Fax: (786) 207-2832"
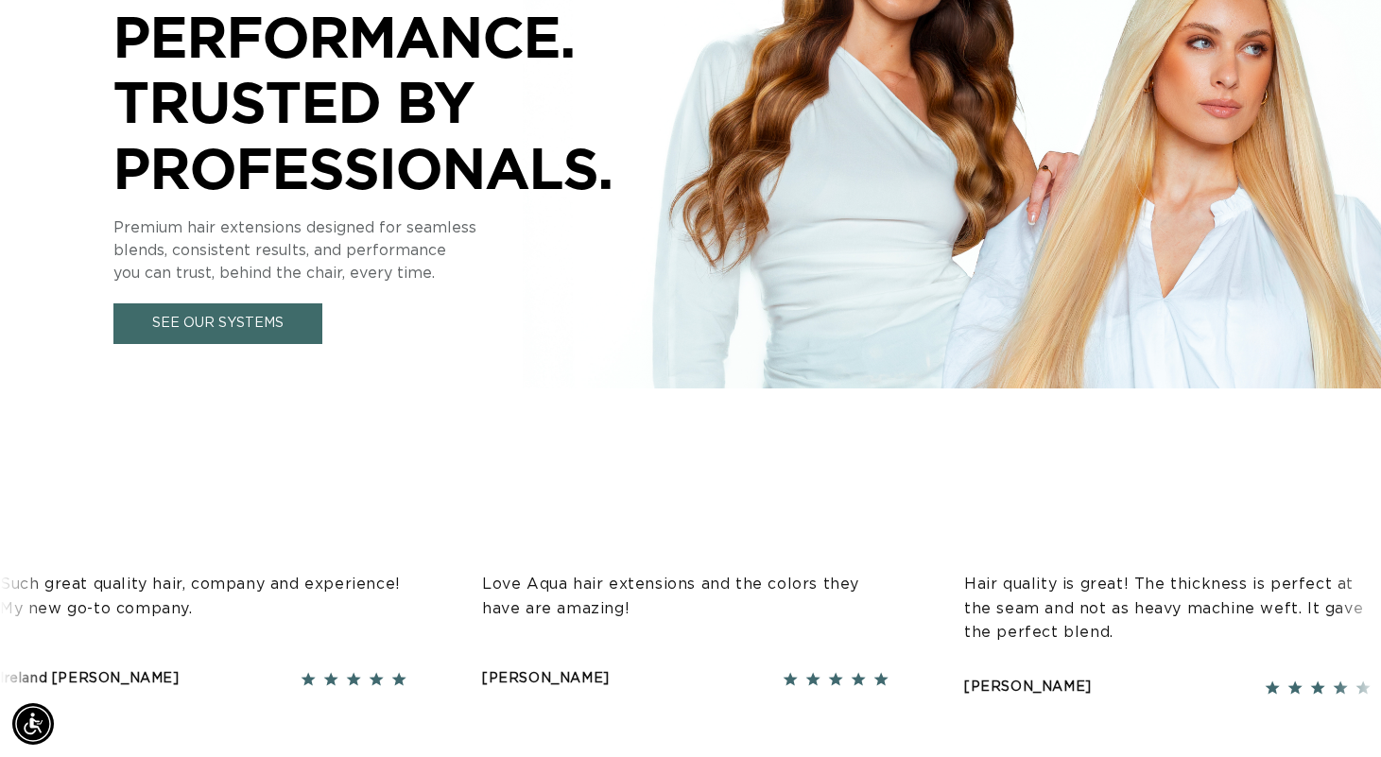
scroll to position [594, 0]
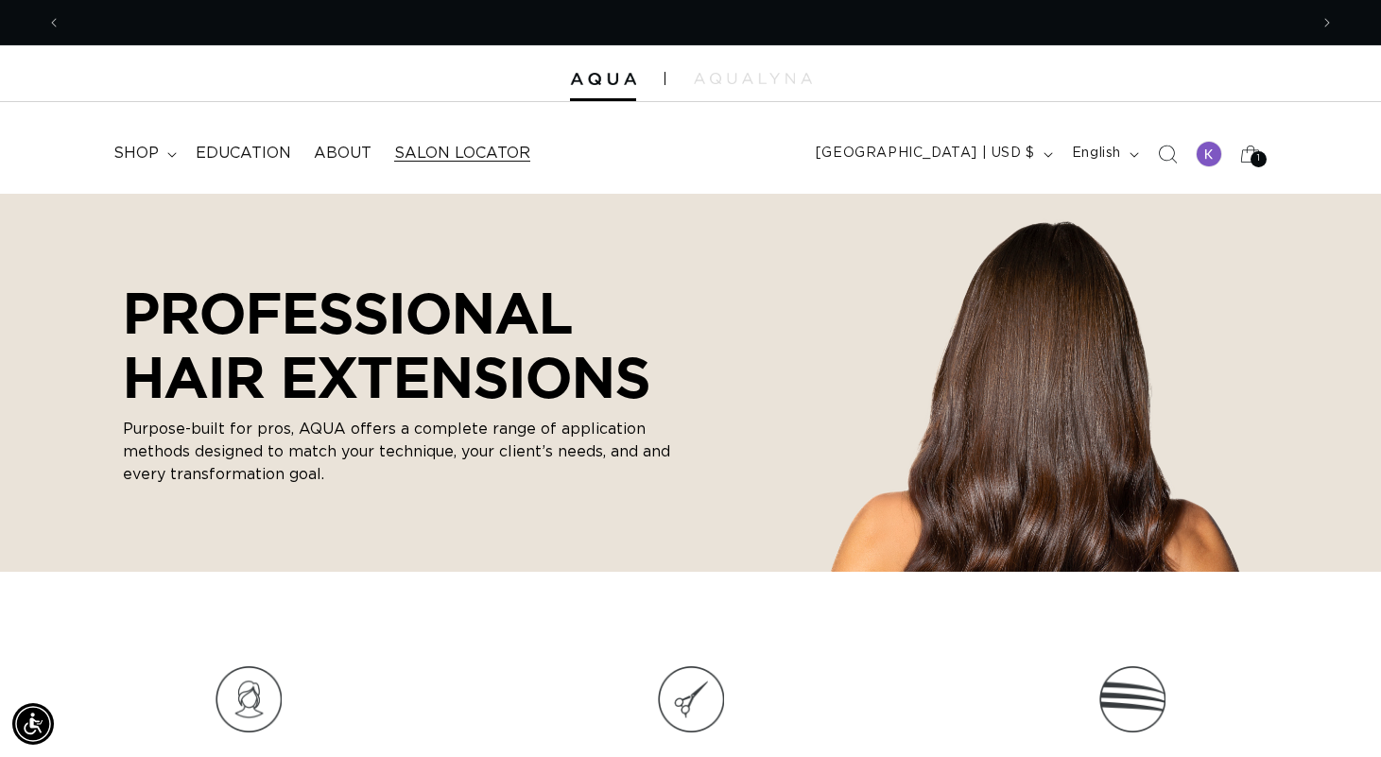
scroll to position [0, 1247]
click at [163, 155] on summary "shop" at bounding box center [143, 153] width 82 height 43
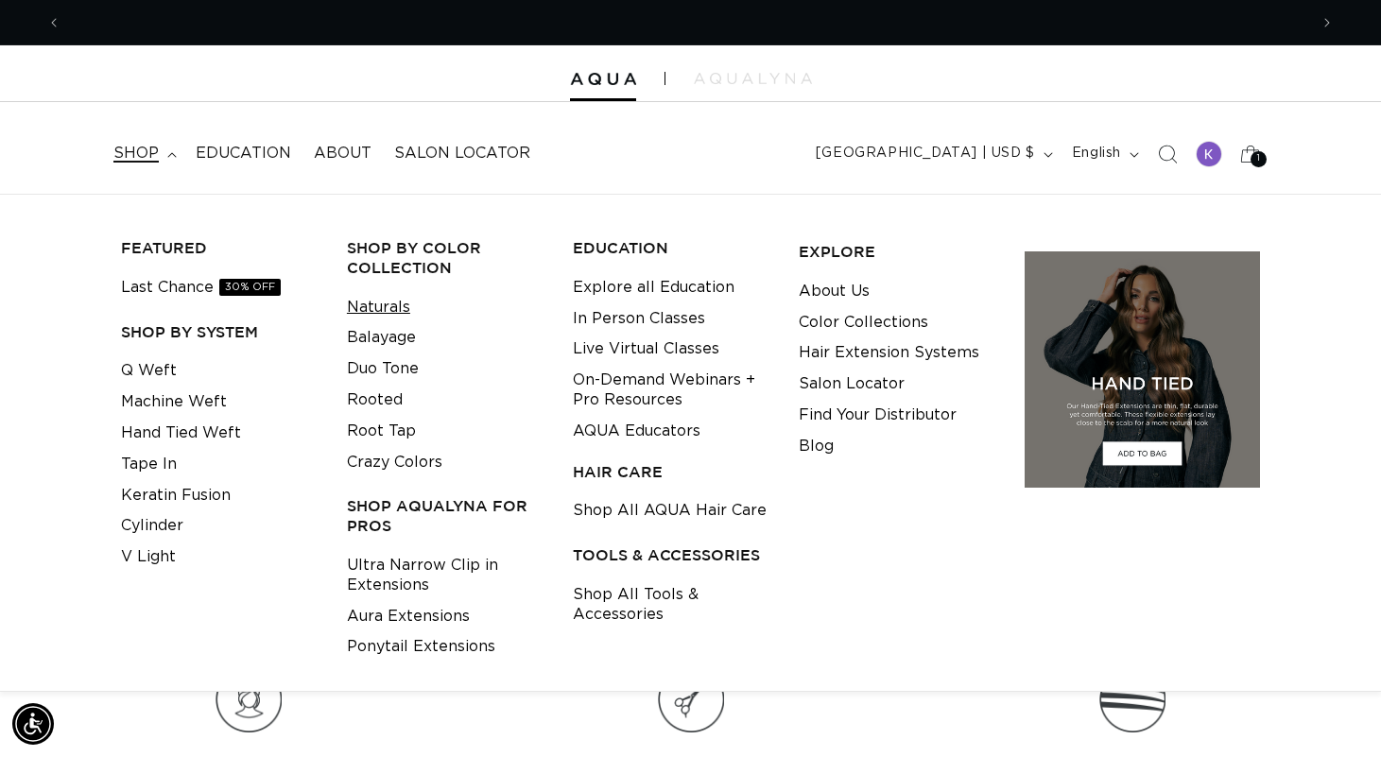
scroll to position [0, 2493]
click at [381, 310] on link "Naturals" at bounding box center [378, 307] width 63 height 31
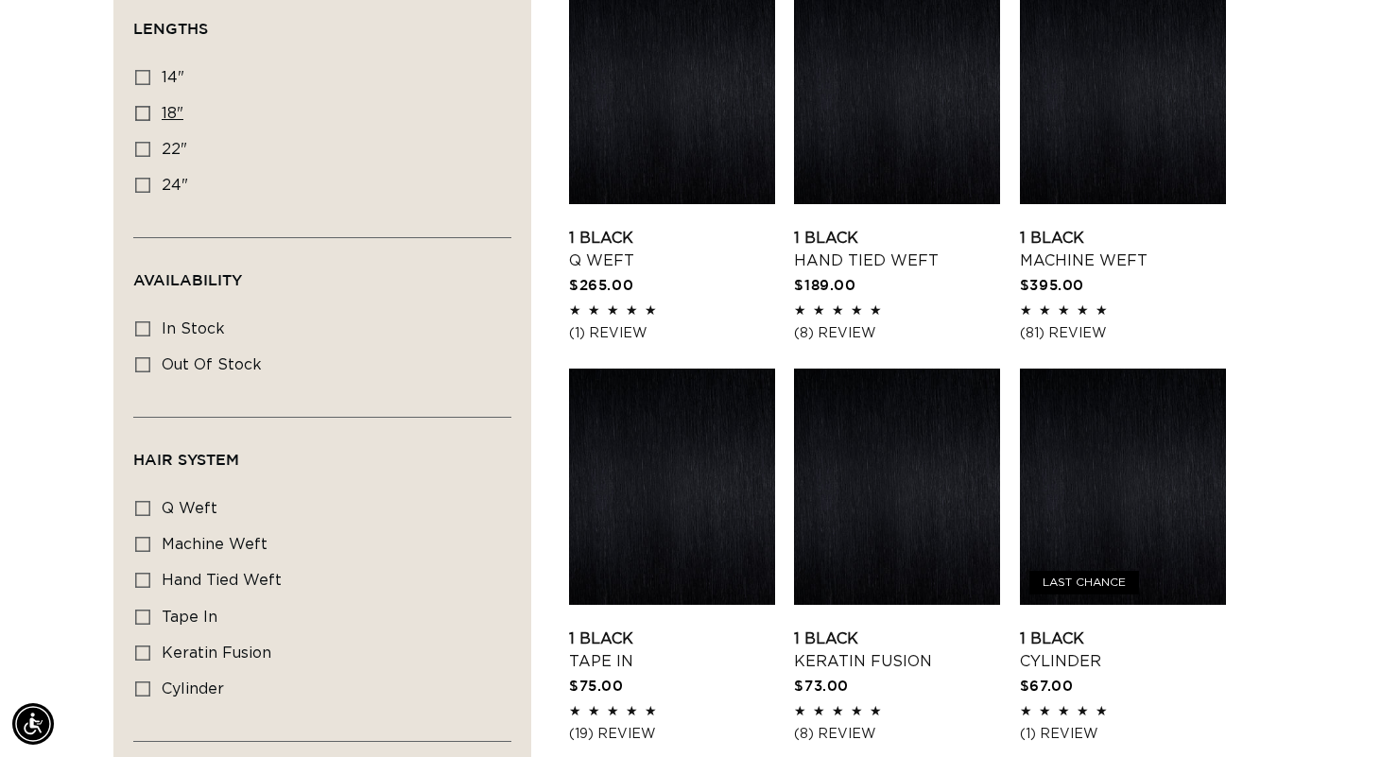
scroll to position [0, 2493]
